Goal: Information Seeking & Learning: Learn about a topic

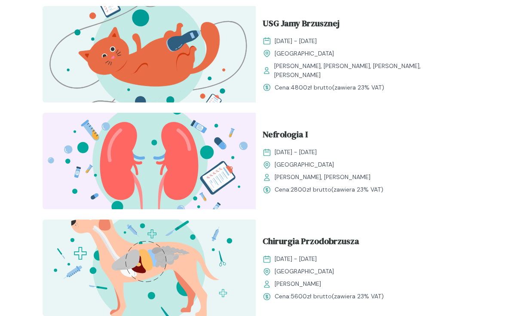
scroll to position [946, 0]
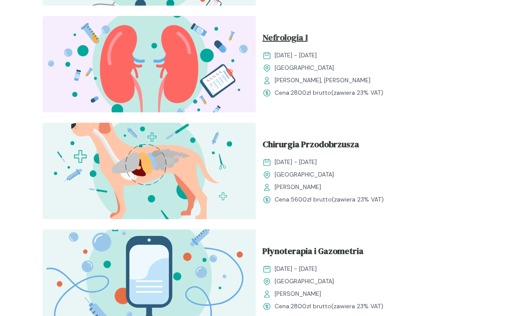
click at [280, 38] on span "Nefrologia I" at bounding box center [285, 39] width 45 height 16
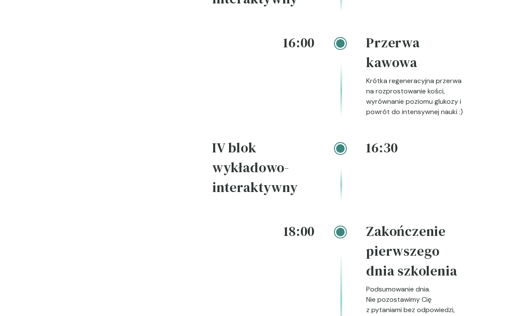
scroll to position [1935, 0]
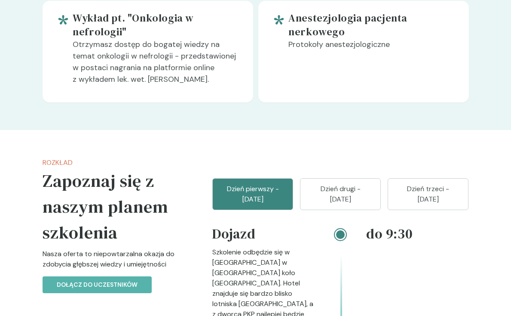
click at [337, 179] on button "Dzień drugi - [DATE]" at bounding box center [340, 194] width 81 height 32
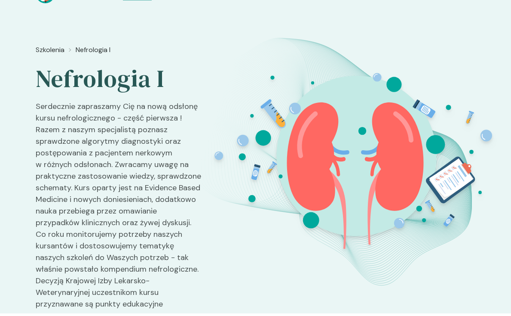
scroll to position [0, 0]
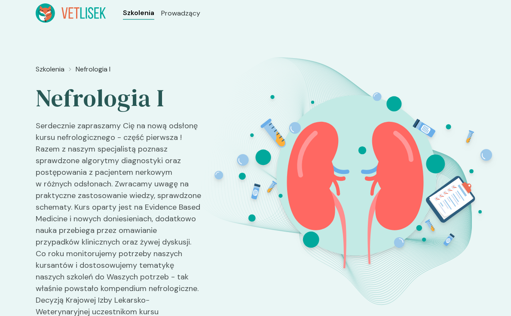
click at [129, 17] on span "Szkolenia" at bounding box center [138, 13] width 31 height 10
click at [129, 16] on span "Szkolenia" at bounding box center [138, 13] width 31 height 10
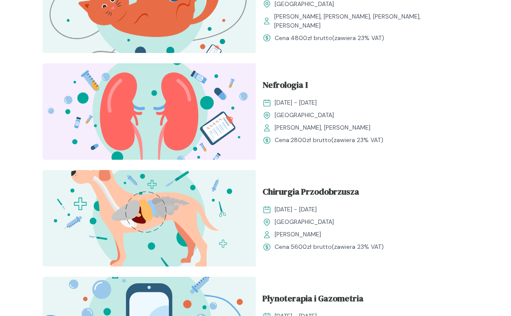
scroll to position [903, 0]
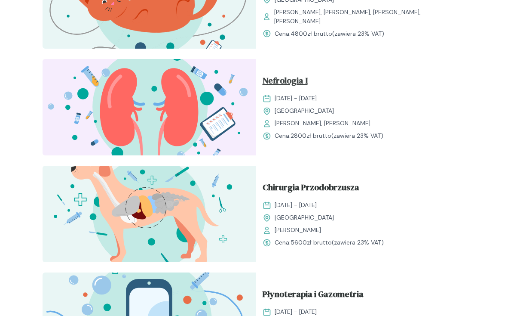
click at [277, 81] on span "Nefrologia I" at bounding box center [285, 82] width 45 height 16
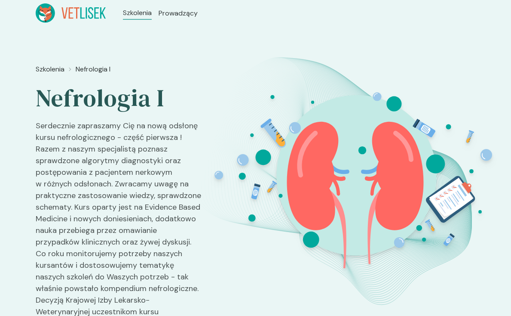
click at [128, 6] on ul "Szkolenia Prowadzący" at bounding box center [160, 12] width 109 height 19
click at [132, 10] on span "Szkolenia" at bounding box center [138, 13] width 31 height 10
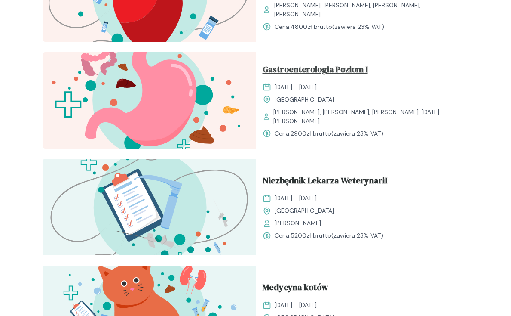
scroll to position [1333, 0]
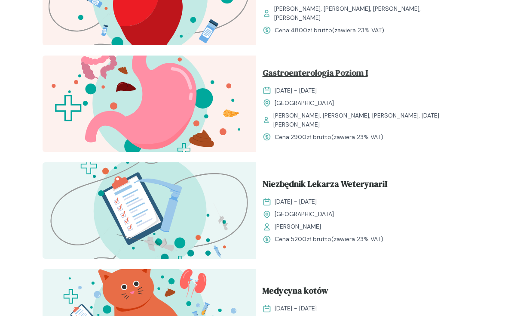
click at [302, 71] on span "Gastroenterologia Poziom I" at bounding box center [315, 74] width 105 height 16
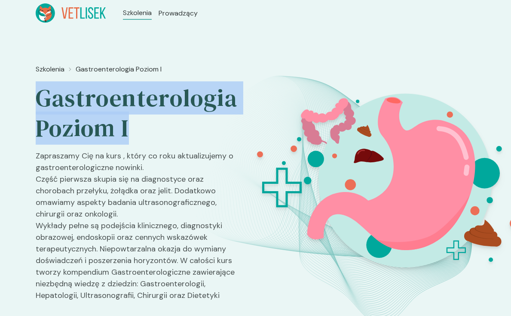
drag, startPoint x: 40, startPoint y: 98, endPoint x: 136, endPoint y: 132, distance: 102.0
click at [136, 132] on h2 "Gastroenterologia Poziom I" at bounding box center [137, 113] width 202 height 60
click at [136, 11] on span "Szkolenia" at bounding box center [138, 13] width 31 height 10
click at [141, 12] on span "Szkolenia" at bounding box center [138, 13] width 31 height 10
click at [125, 17] on span "Szkolenia" at bounding box center [138, 13] width 31 height 10
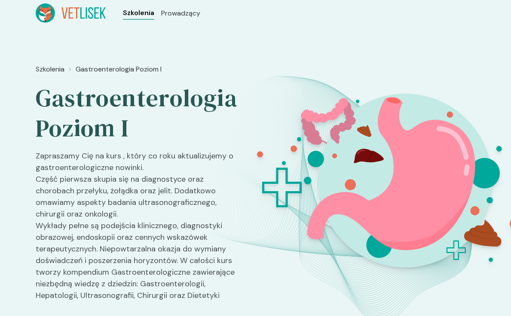
click at [148, 15] on span "Szkolenia" at bounding box center [138, 13] width 31 height 10
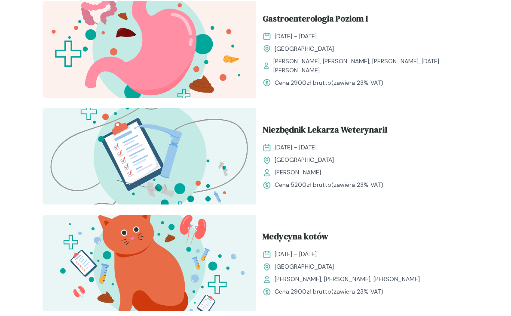
scroll to position [1419, 0]
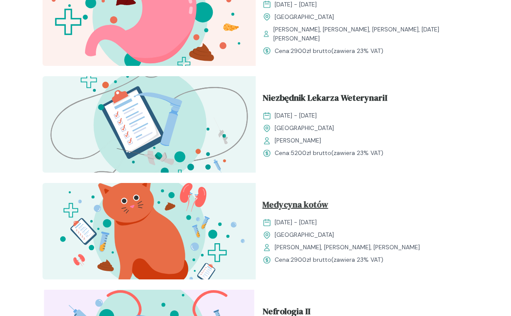
drag, startPoint x: 293, startPoint y: 194, endPoint x: 292, endPoint y: 203, distance: 9.2
click at [293, 196] on div "Medycyna kotów [DATE] - [DATE] Kraków [PERSON_NAME], [PERSON_NAME], [PERSON_NAM…" at bounding box center [362, 231] width 213 height 96
click at [292, 203] on span "Medycyna kotów" at bounding box center [296, 206] width 66 height 16
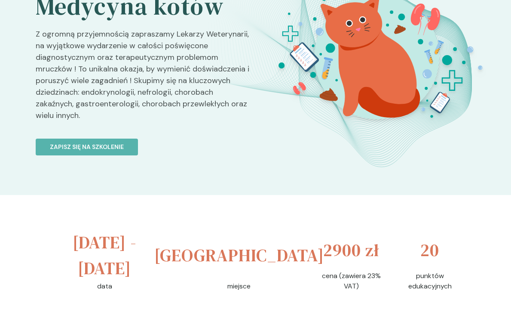
scroll to position [215, 0]
